Goal: Task Accomplishment & Management: Complete application form

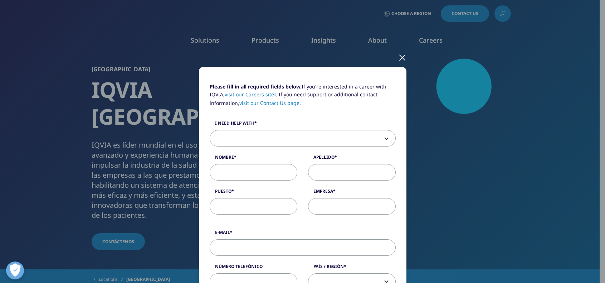
click at [282, 134] on span at bounding box center [302, 138] width 185 height 16
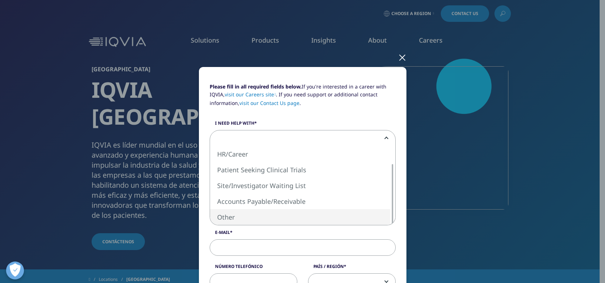
select select "Other"
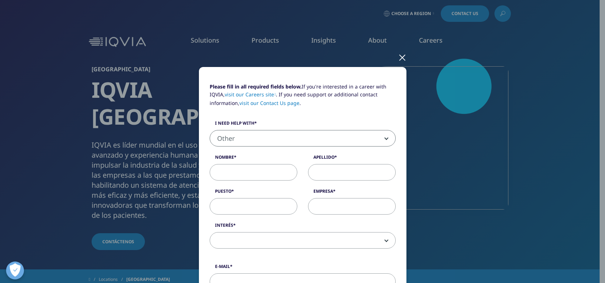
click at [265, 172] on input "Nombre" at bounding box center [254, 172] width 88 height 16
type input "[PERSON_NAME]"
type input "Ghia"
type input "[EMAIL_ADDRESS][DOMAIN_NAME]"
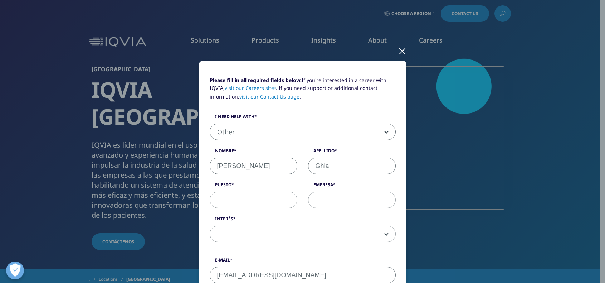
click at [247, 201] on input "Puesto" at bounding box center [254, 200] width 88 height 16
click at [249, 199] on input "verificacio" at bounding box center [254, 200] width 88 height 16
drag, startPoint x: 246, startPoint y: 199, endPoint x: 209, endPoint y: 197, distance: 36.9
click at [210, 197] on input "verificacio" at bounding box center [254, 200] width 88 height 16
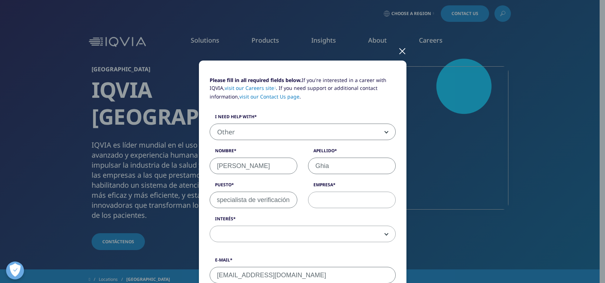
type input "especialista de verificación"
click at [364, 202] on input "Empresa" at bounding box center [352, 200] width 88 height 16
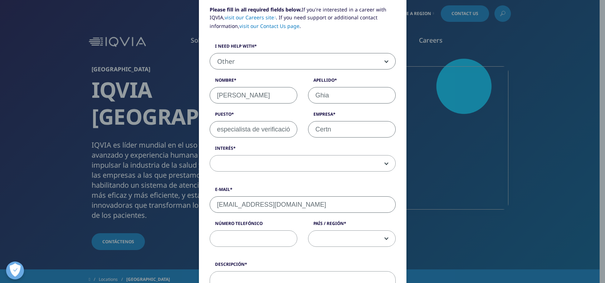
scroll to position [89, 0]
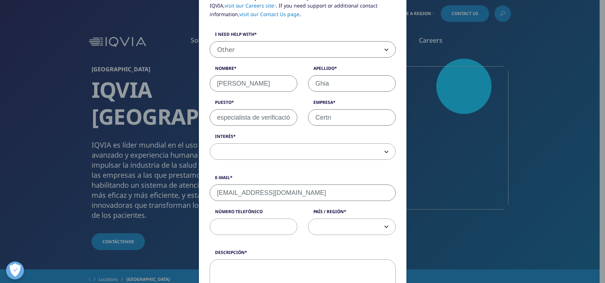
type input "Certn"
click at [324, 142] on label "Interés" at bounding box center [303, 138] width 186 height 10
click at [210, 143] on select "Soluciones analíticas Servicios globales Ventas por contrato y soluciones médic…" at bounding box center [210, 143] width 0 height 0
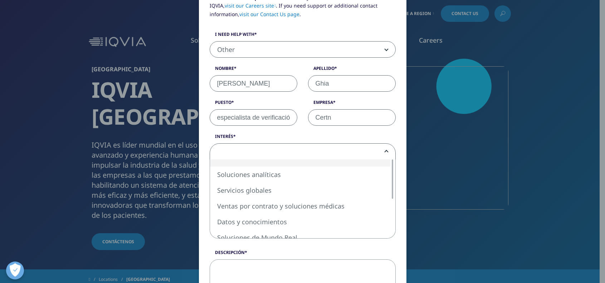
click at [323, 147] on span at bounding box center [302, 152] width 185 height 16
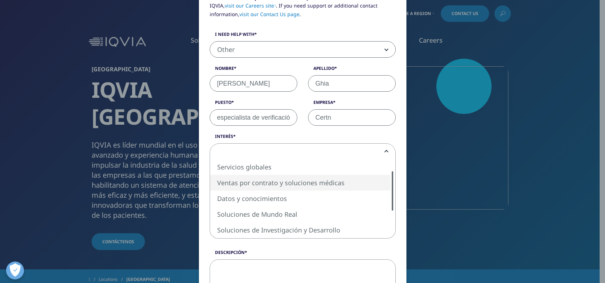
click at [396, 198] on div "Please fill in all required fields below. If you're interested in a career with…" at bounding box center [303, 239] width 186 height 491
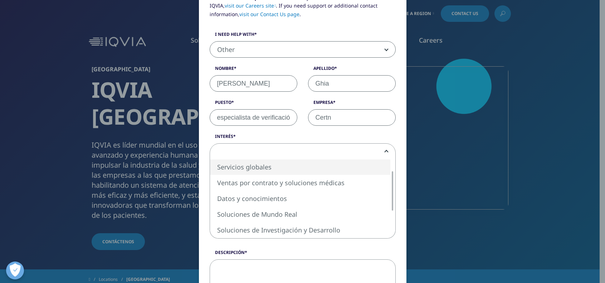
select select "Global Services"
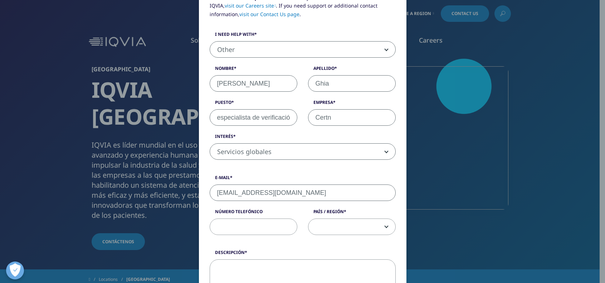
click at [354, 231] on span at bounding box center [352, 227] width 87 height 16
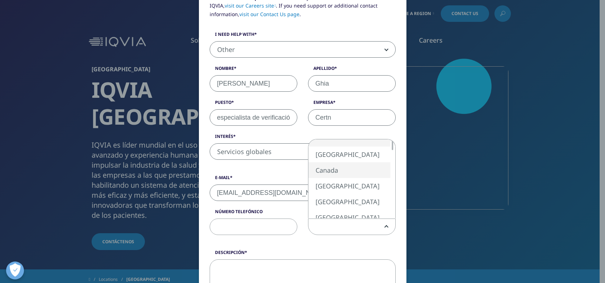
select select "Canada"
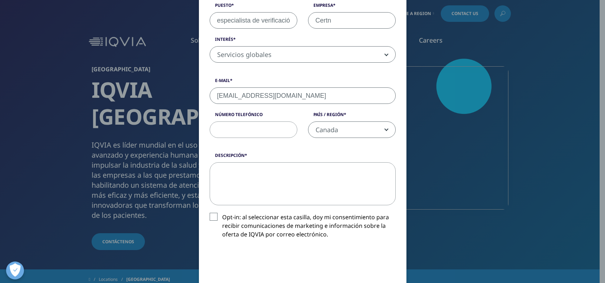
scroll to position [188, 0]
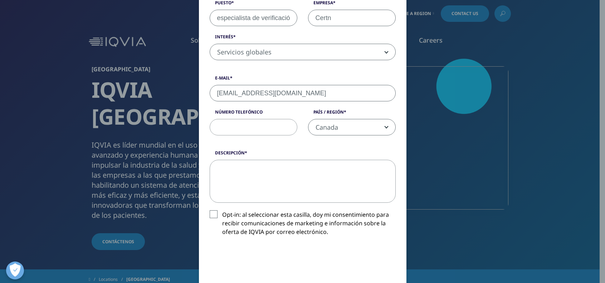
click at [296, 170] on textarea "descripción" at bounding box center [303, 181] width 186 height 43
paste textarea "Buenos [PERSON_NAME] or Buenas Tardes Espero que se encuentre bien. Me llamo Yo…"
type textarea "Buenos [PERSON_NAME] or Buenas Tardes Espero que se encuentre bien. Me llamo Yo…"
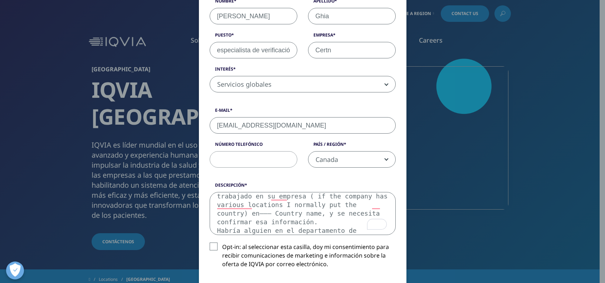
scroll to position [47, 0]
